Goal: Information Seeking & Learning: Learn about a topic

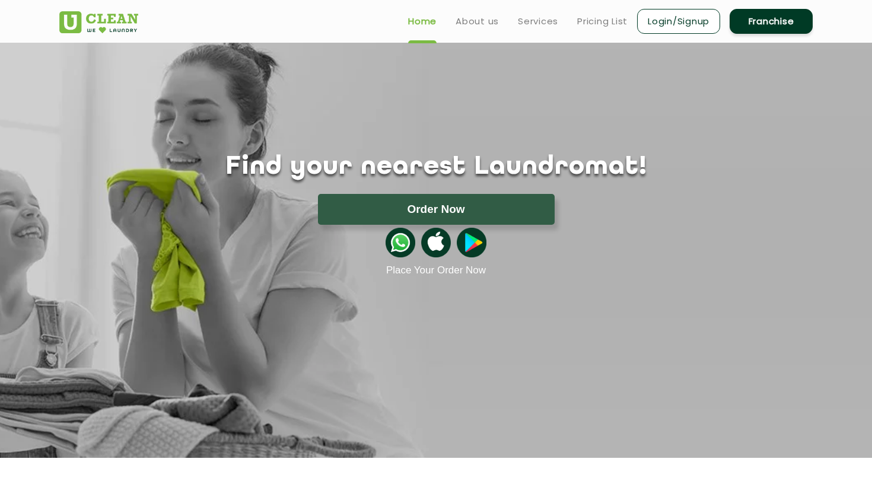
click at [688, 20] on link "Login/Signup" at bounding box center [678, 21] width 83 height 25
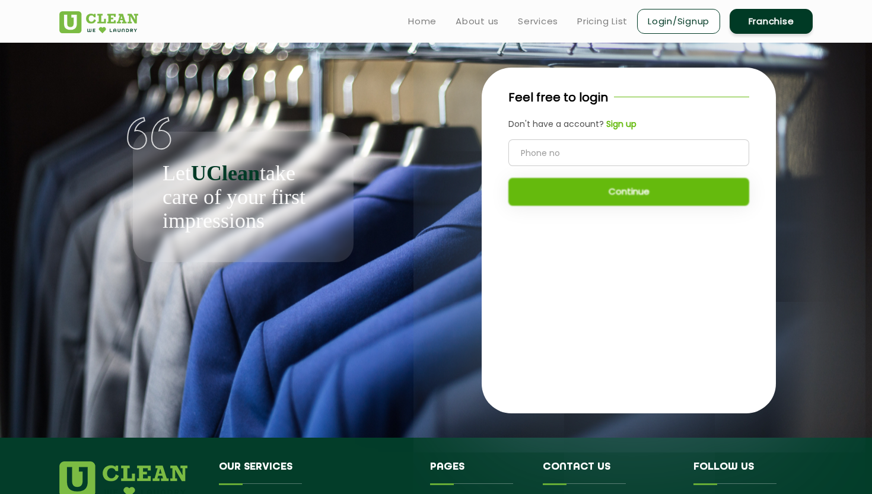
click at [613, 154] on input "tel" at bounding box center [628, 152] width 241 height 27
type input "8117966503"
click at [581, 193] on button "Continue" at bounding box center [628, 192] width 241 height 28
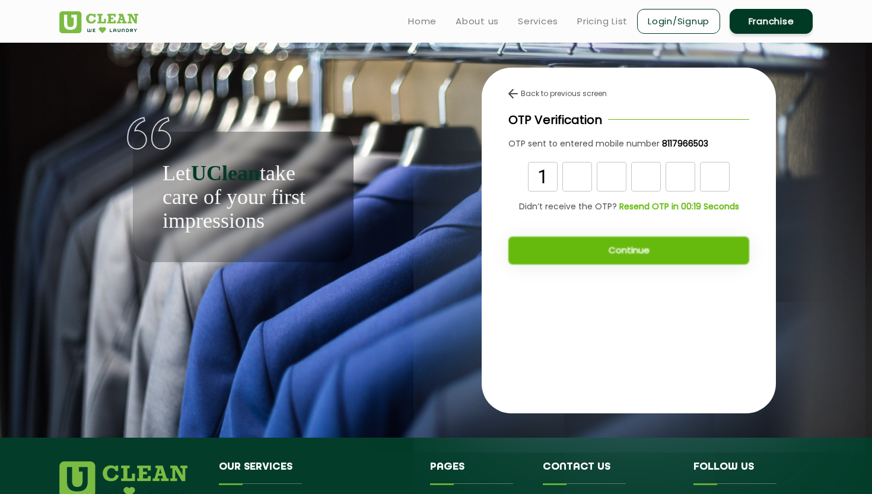
type input "1"
type input "6"
type input "8"
type input "4"
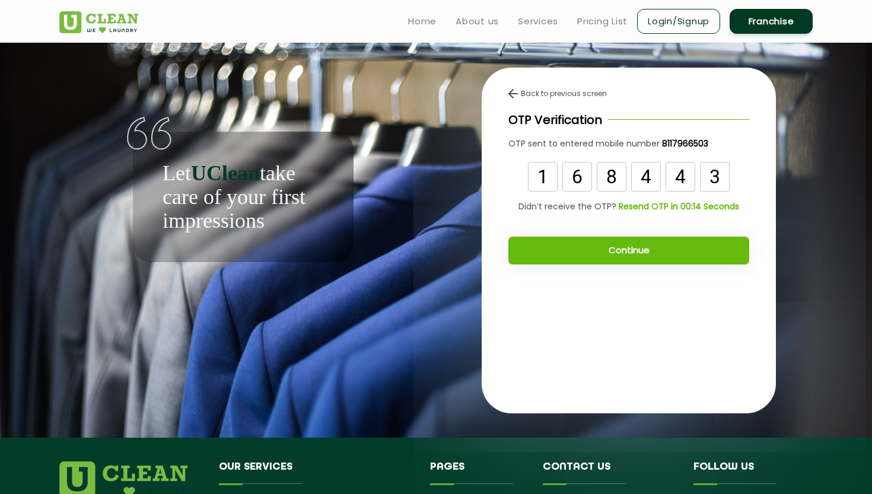
type input "3"
click at [563, 247] on button "Continue" at bounding box center [628, 251] width 241 height 28
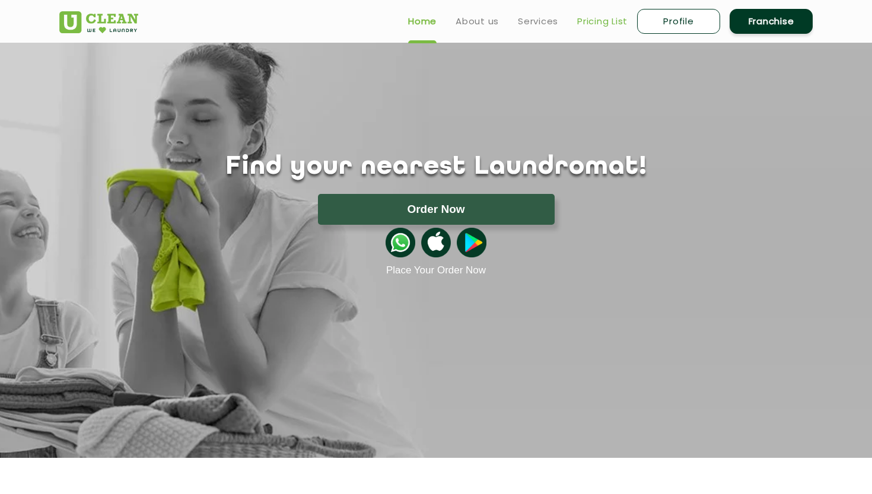
click at [609, 23] on link "Pricing List" at bounding box center [602, 21] width 50 height 14
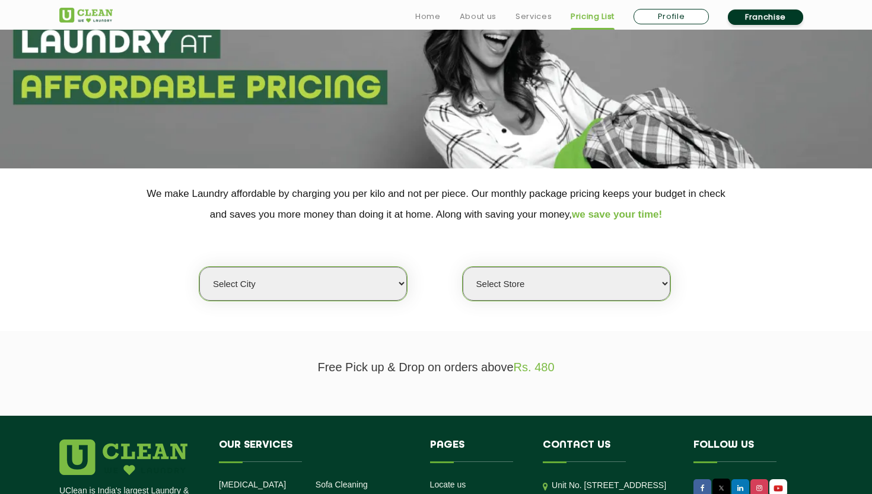
scroll to position [152, 0]
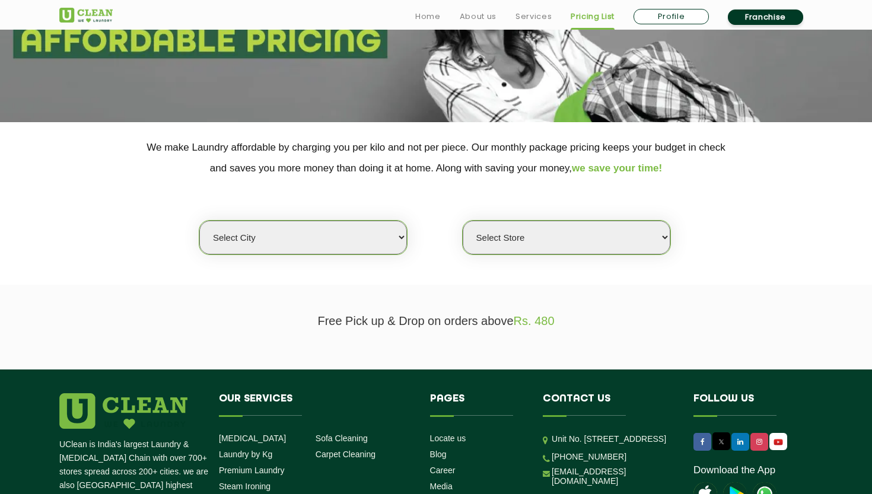
select select "76"
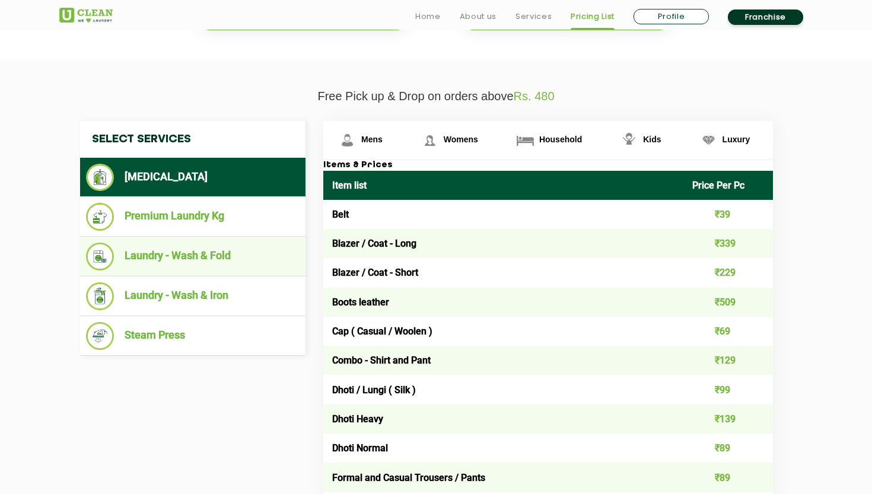
scroll to position [402, 0]
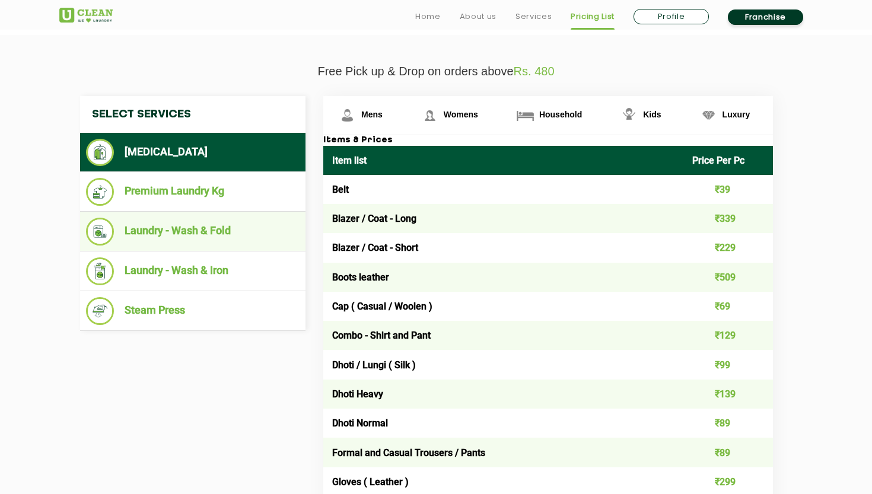
click at [184, 230] on li "Laundry - Wash & Fold" at bounding box center [193, 232] width 214 height 28
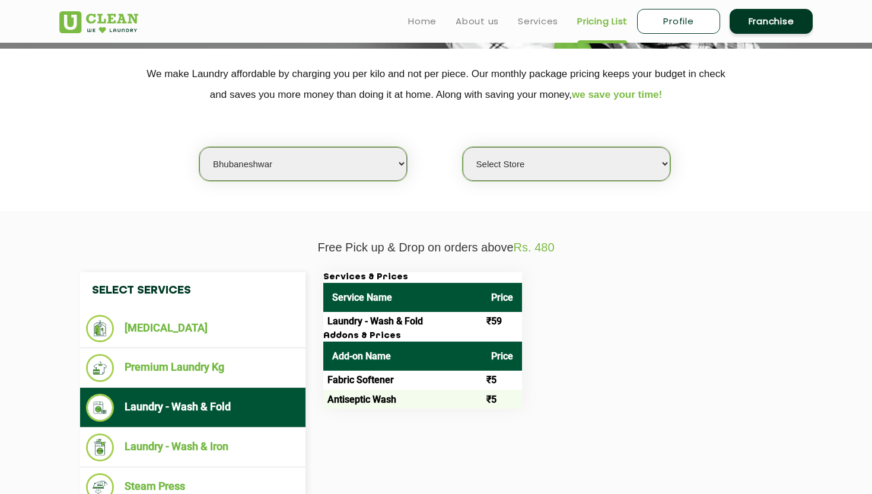
scroll to position [217, 0]
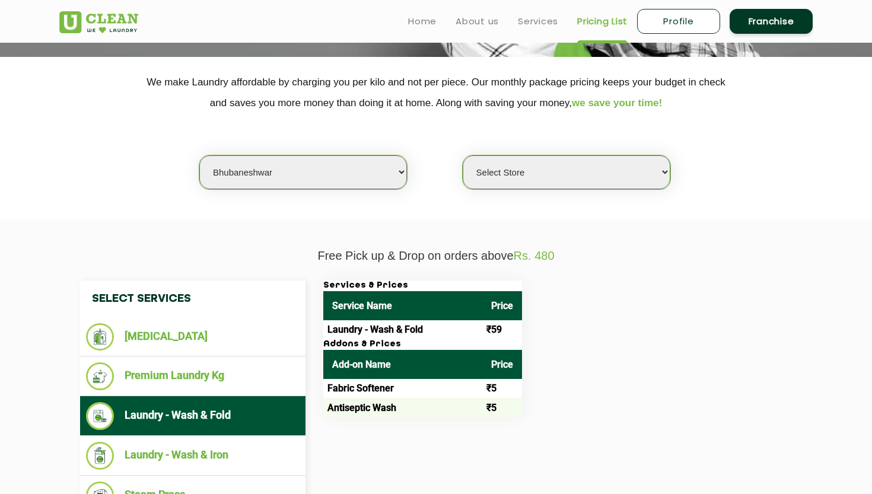
select select "237"
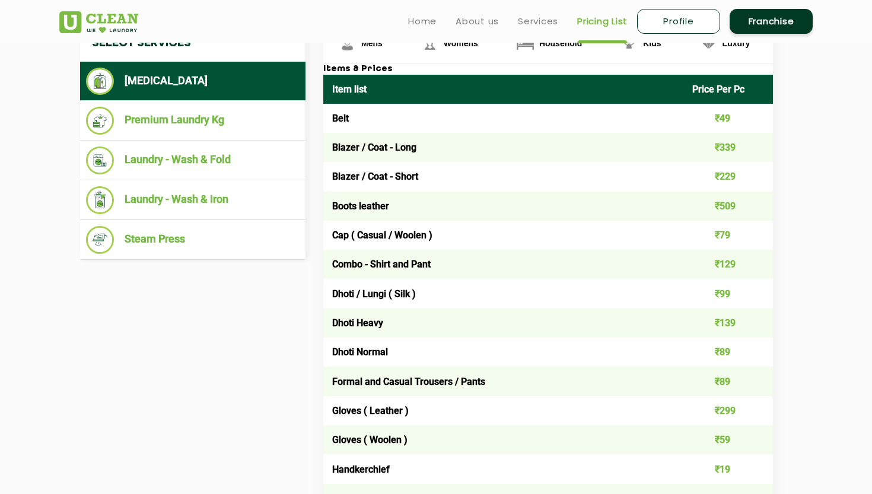
scroll to position [467, 0]
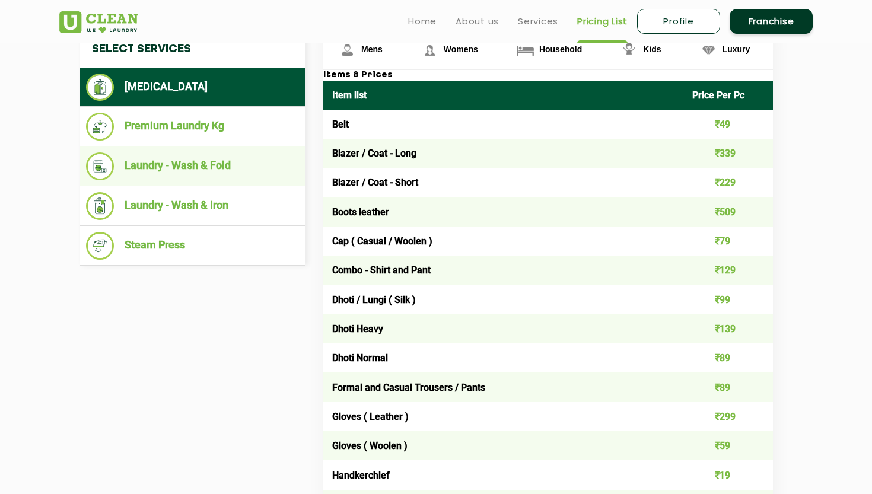
click at [202, 157] on li "Laundry - Wash & Fold" at bounding box center [193, 166] width 214 height 28
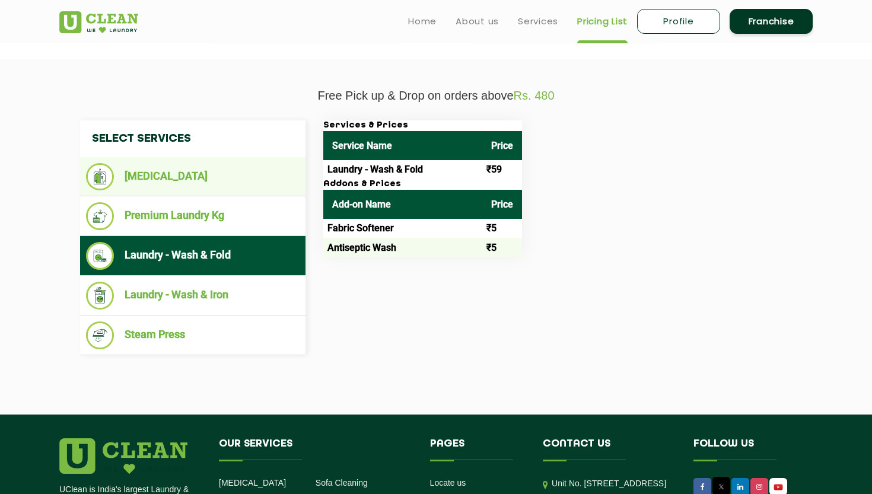
scroll to position [362, 0]
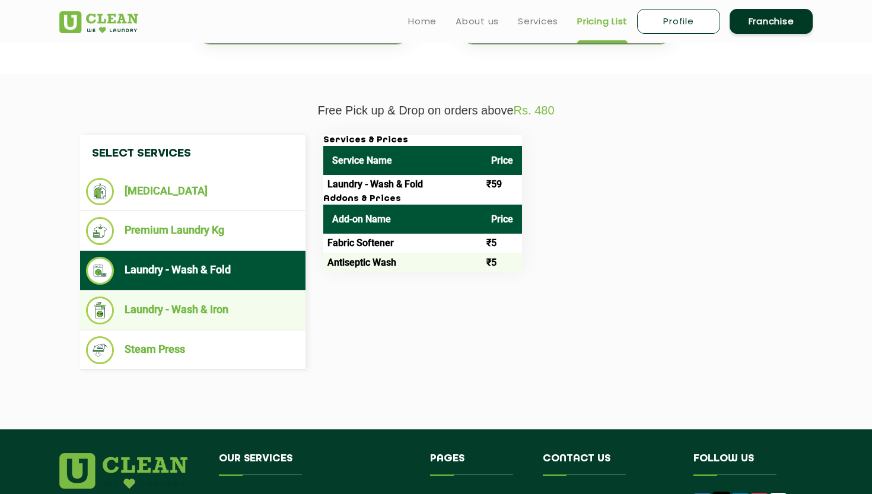
click at [203, 297] on li "Laundry - Wash & Iron" at bounding box center [193, 311] width 214 height 28
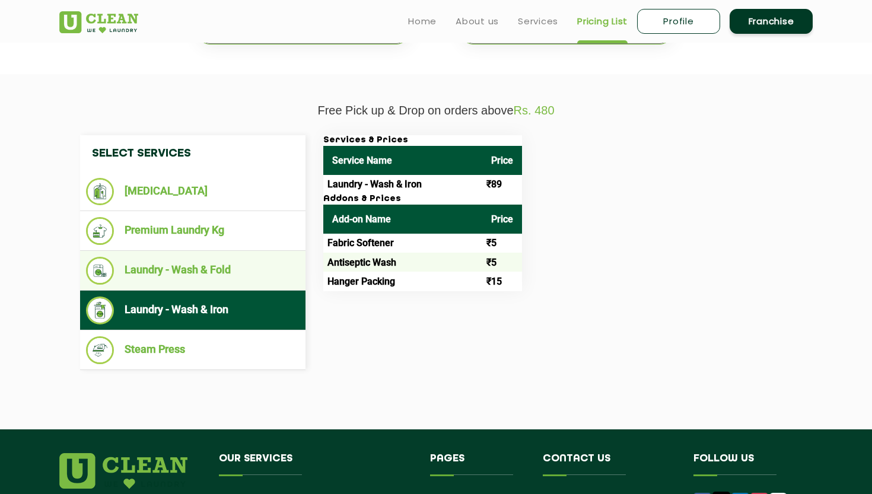
click at [207, 257] on li "Laundry - Wash & Fold" at bounding box center [193, 271] width 214 height 28
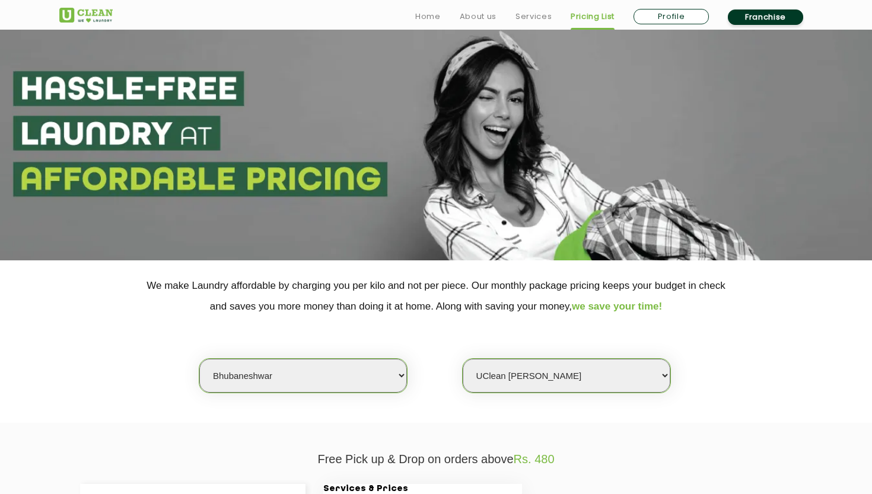
scroll to position [15, 0]
